Goal: Task Accomplishment & Management: Use online tool/utility

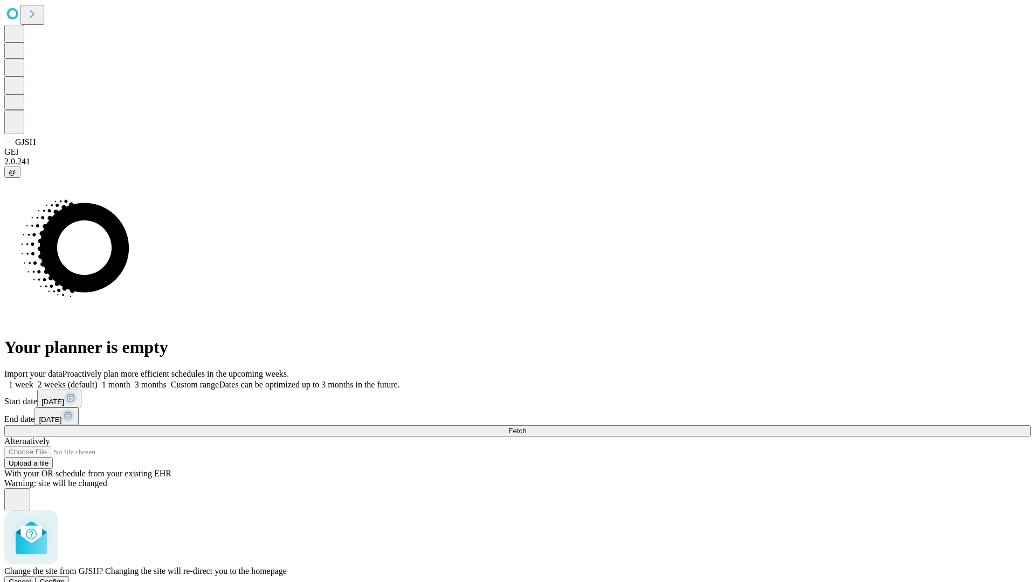
click at [65, 578] on span "Confirm" at bounding box center [52, 582] width 25 height 8
click at [33, 380] on label "1 week" at bounding box center [18, 384] width 29 height 9
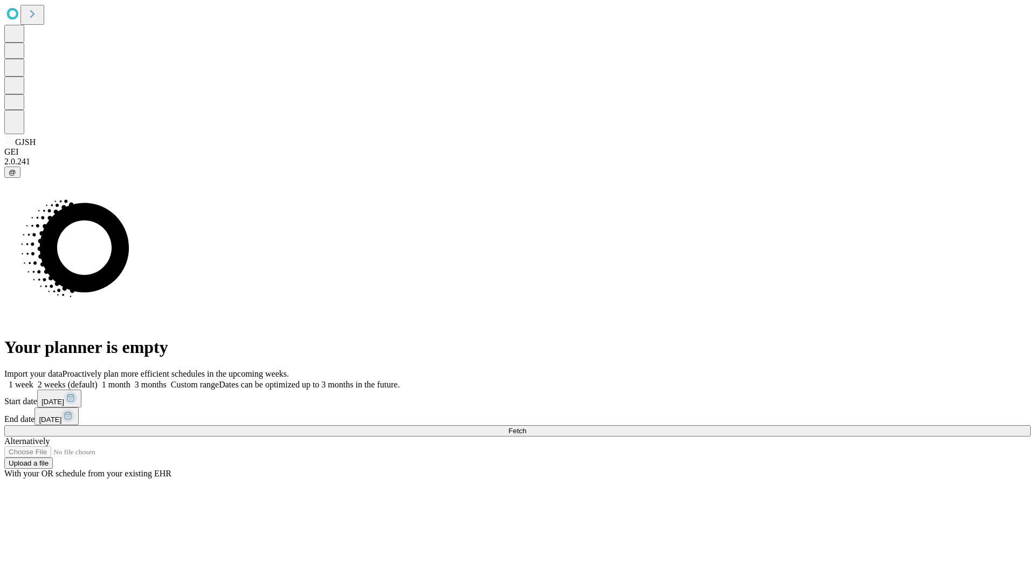
click at [526, 427] on span "Fetch" at bounding box center [517, 431] width 18 height 8
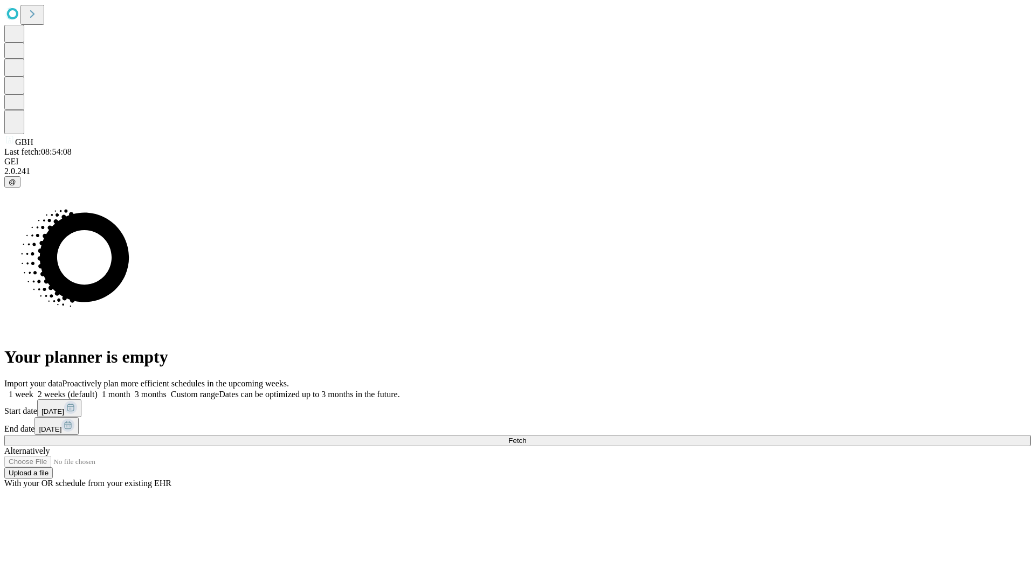
click at [33, 390] on label "1 week" at bounding box center [18, 394] width 29 height 9
click at [526, 437] on span "Fetch" at bounding box center [517, 441] width 18 height 8
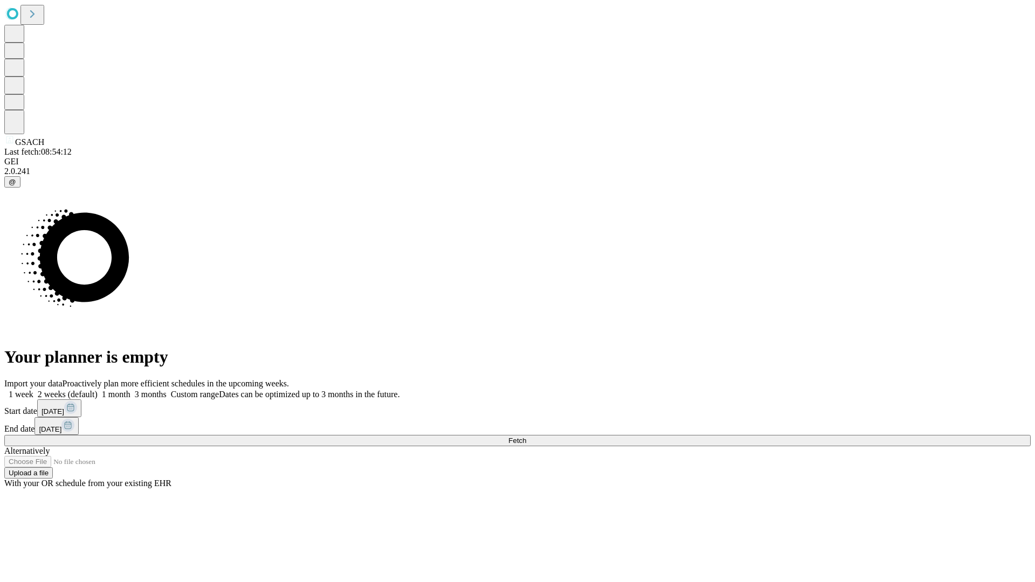
click at [33, 390] on label "1 week" at bounding box center [18, 394] width 29 height 9
click at [526, 437] on span "Fetch" at bounding box center [517, 441] width 18 height 8
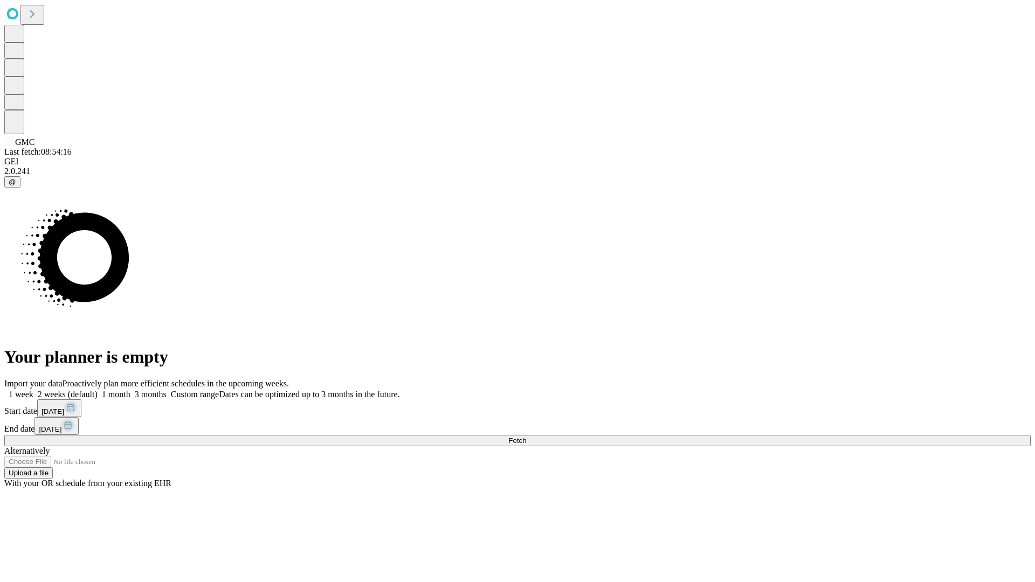
click at [526, 437] on span "Fetch" at bounding box center [517, 441] width 18 height 8
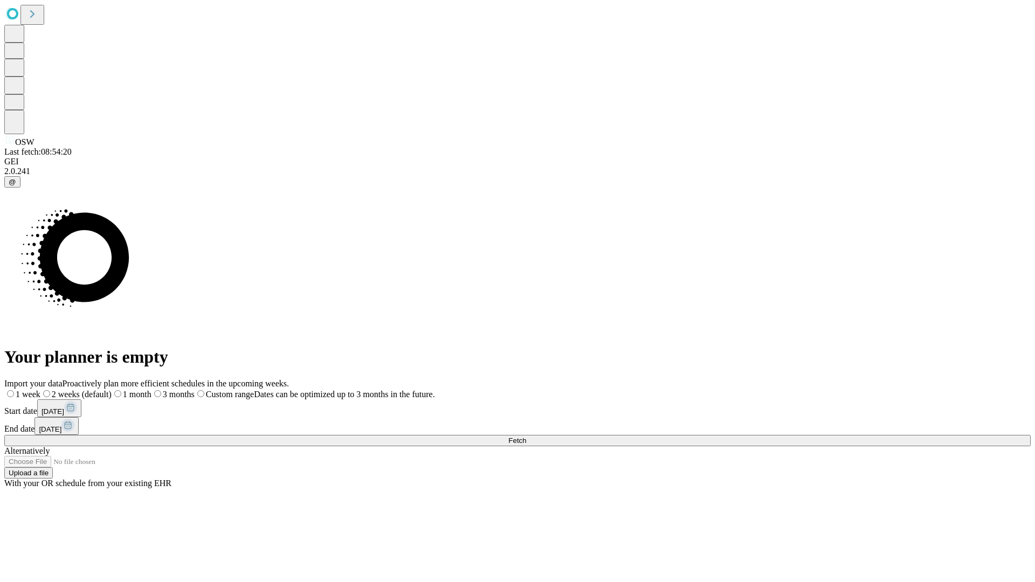
click at [40, 390] on label "1 week" at bounding box center [22, 394] width 36 height 9
click at [526, 437] on span "Fetch" at bounding box center [517, 441] width 18 height 8
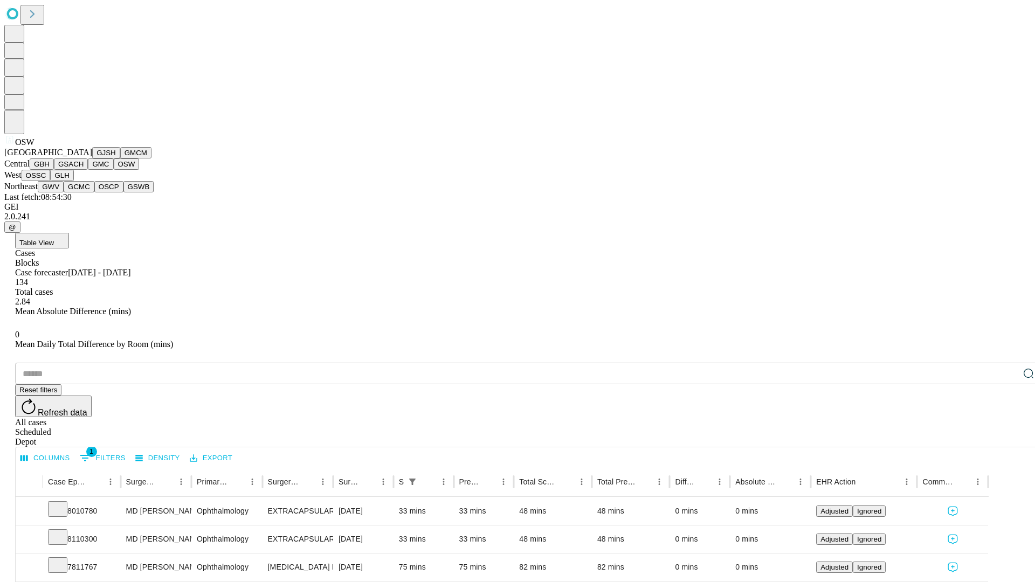
click at [51, 181] on button "OSSC" at bounding box center [36, 175] width 29 height 11
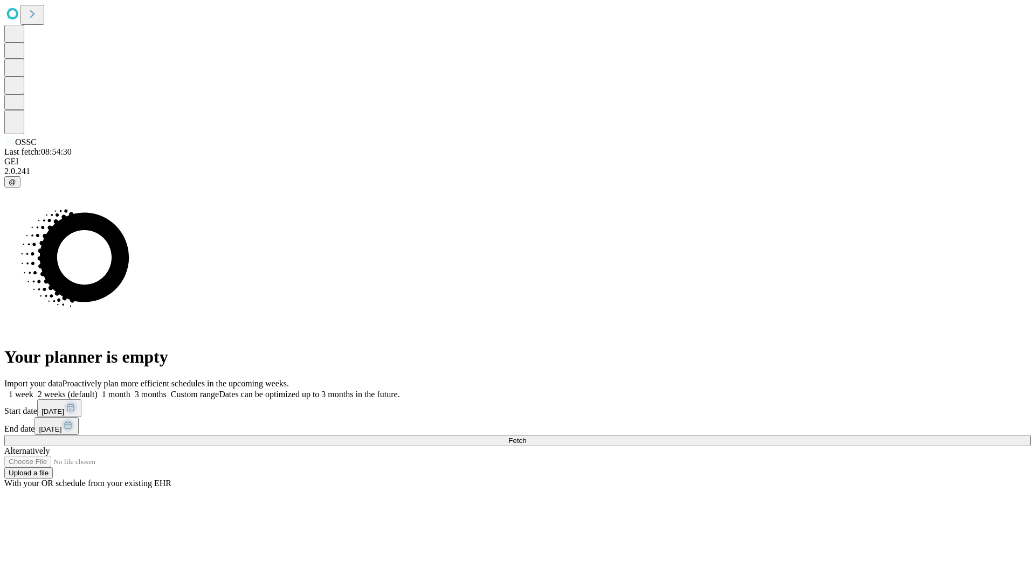
click at [33, 390] on label "1 week" at bounding box center [18, 394] width 29 height 9
click at [526, 437] on span "Fetch" at bounding box center [517, 441] width 18 height 8
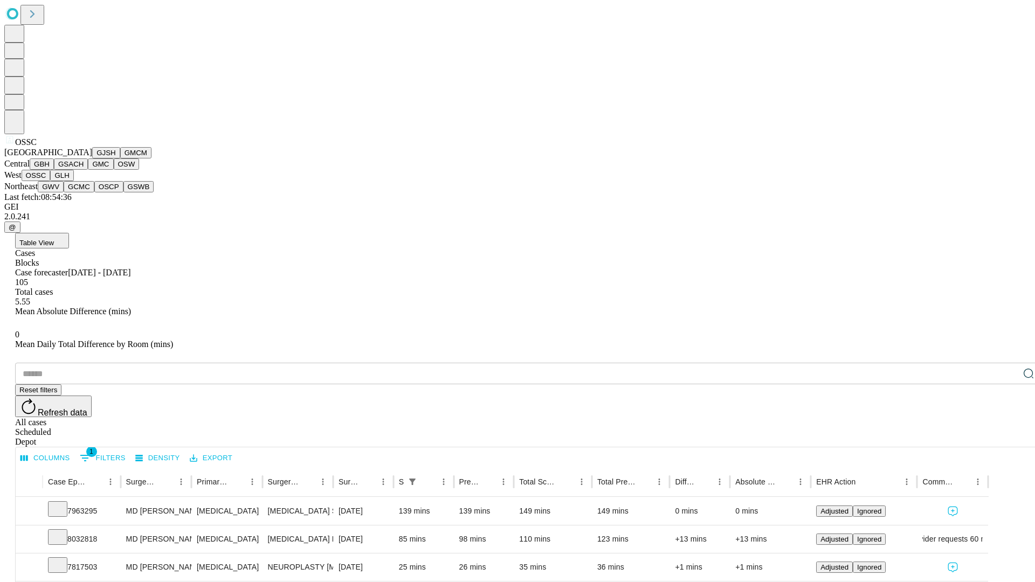
click at [73, 181] on button "GLH" at bounding box center [61, 175] width 23 height 11
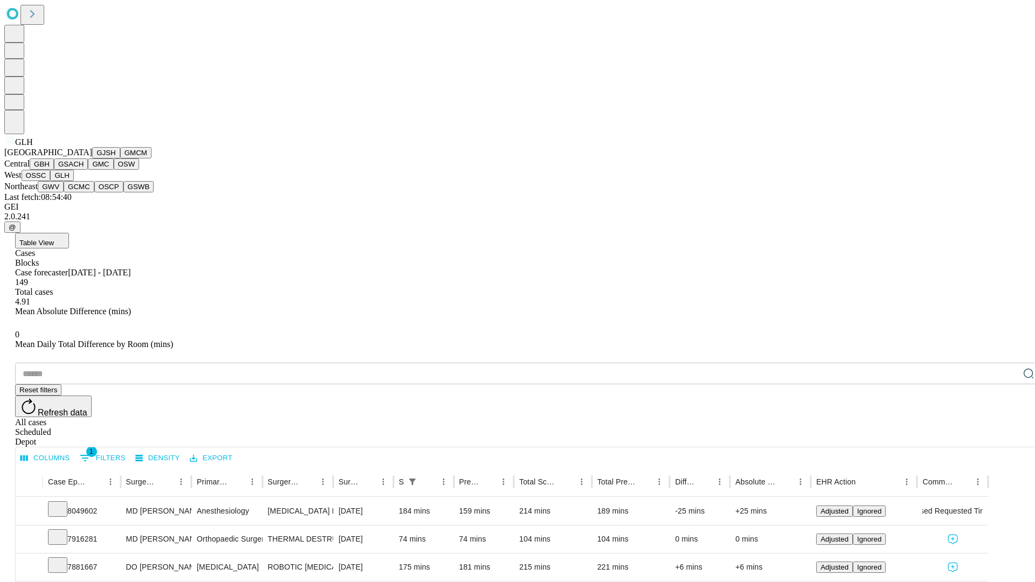
click at [64, 192] on button "GWV" at bounding box center [51, 186] width 26 height 11
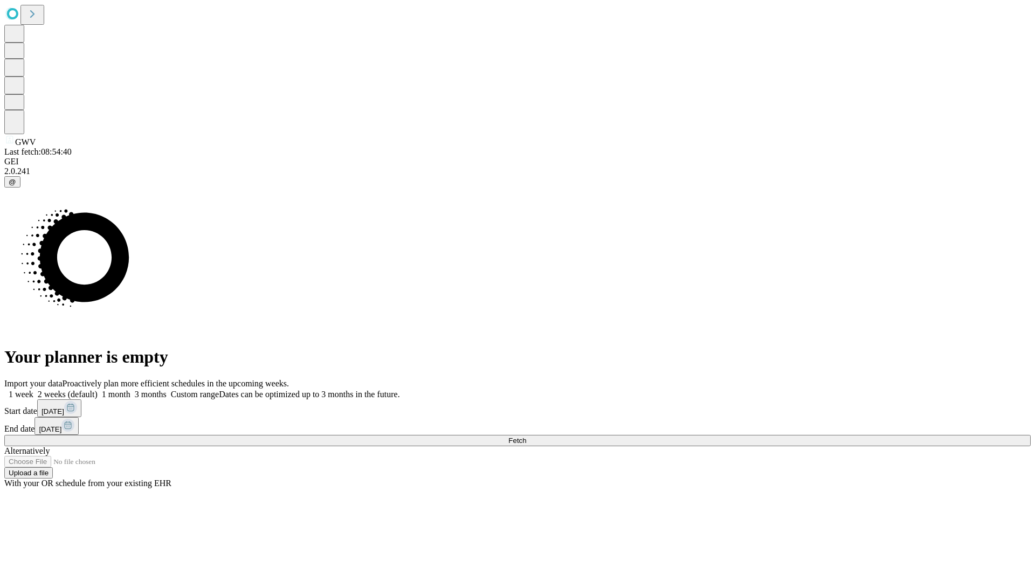
click at [33, 390] on label "1 week" at bounding box center [18, 394] width 29 height 9
click at [526, 437] on span "Fetch" at bounding box center [517, 441] width 18 height 8
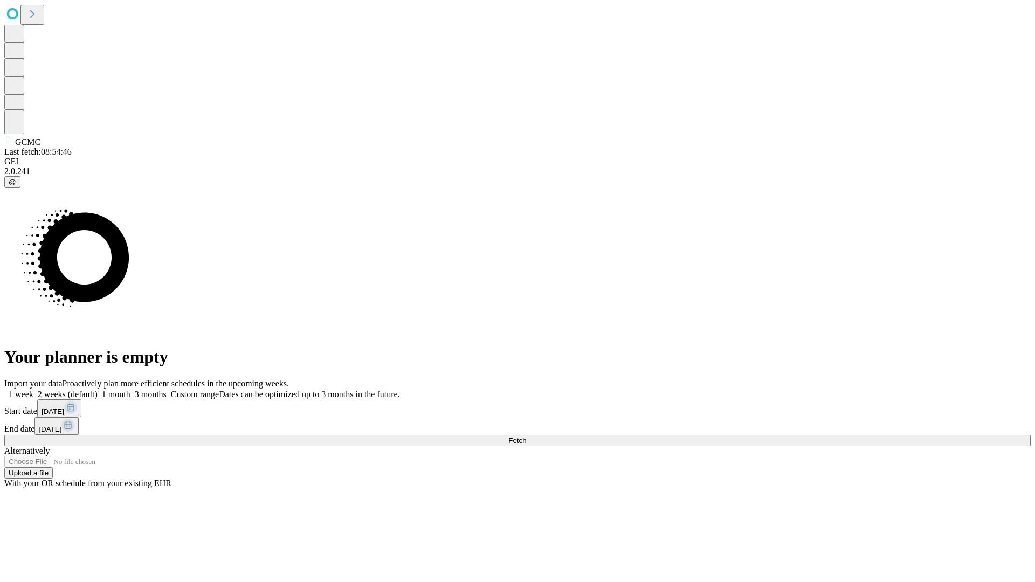
click at [33, 390] on label "1 week" at bounding box center [18, 394] width 29 height 9
click at [526, 437] on span "Fetch" at bounding box center [517, 441] width 18 height 8
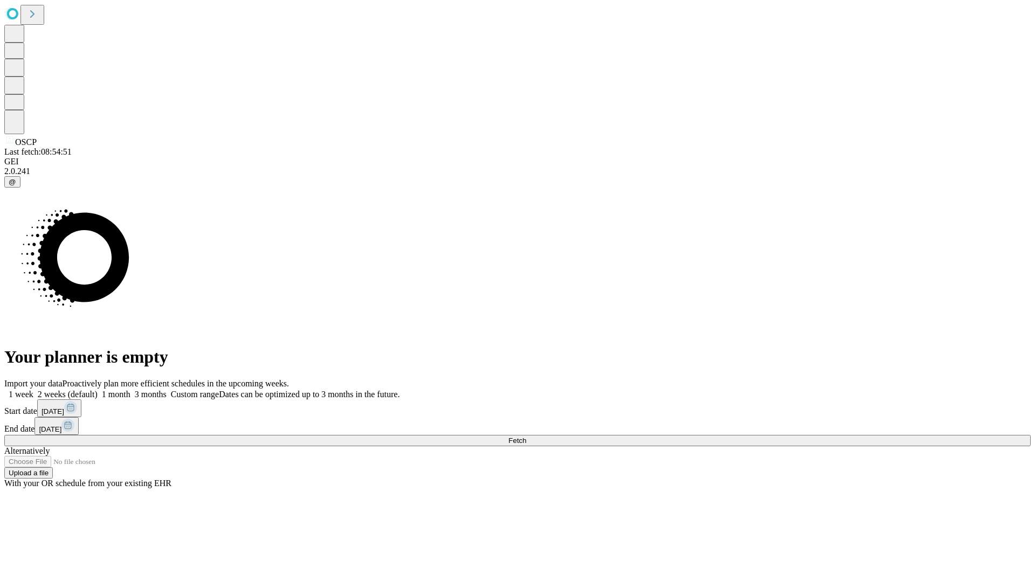
click at [33, 390] on label "1 week" at bounding box center [18, 394] width 29 height 9
click at [526, 437] on span "Fetch" at bounding box center [517, 441] width 18 height 8
